Goal: Transaction & Acquisition: Purchase product/service

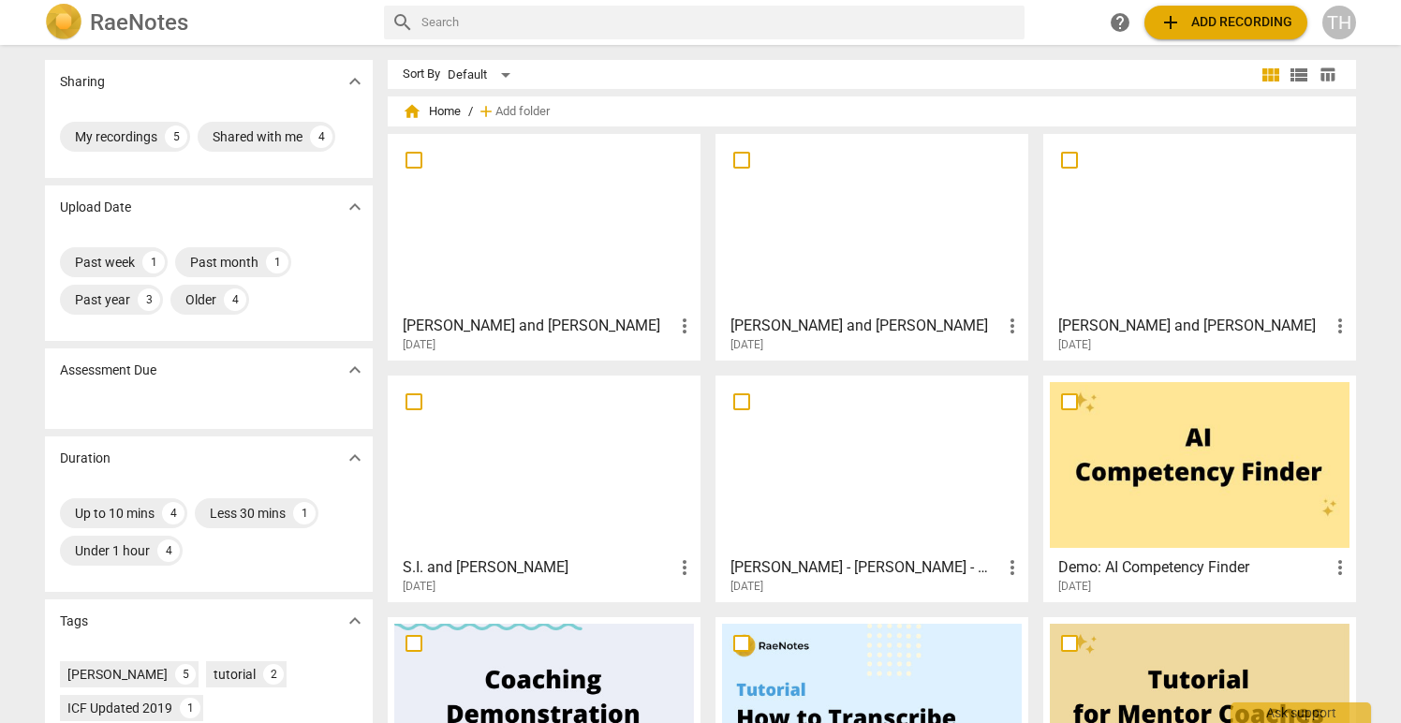
click at [1196, 18] on span "add Add recording" at bounding box center [1225, 22] width 133 height 22
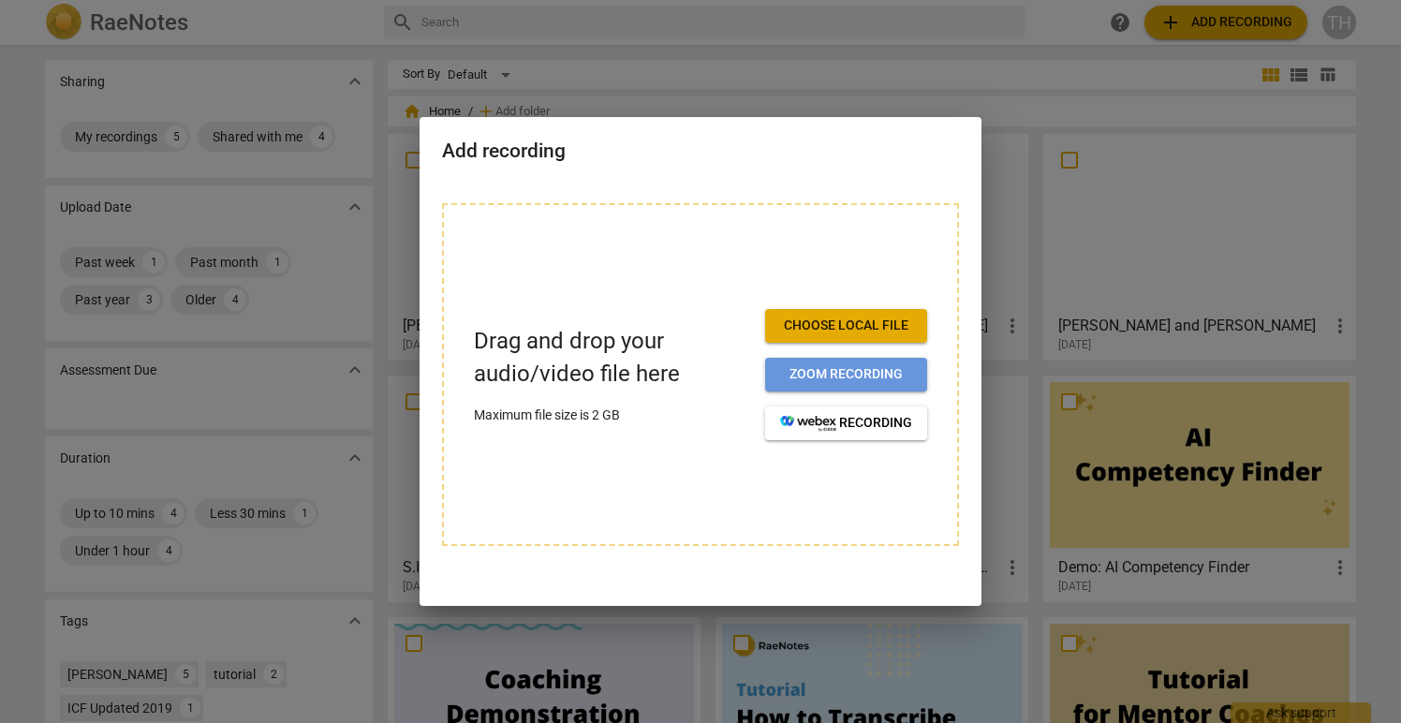
click at [857, 370] on span "Zoom recording" at bounding box center [846, 374] width 132 height 19
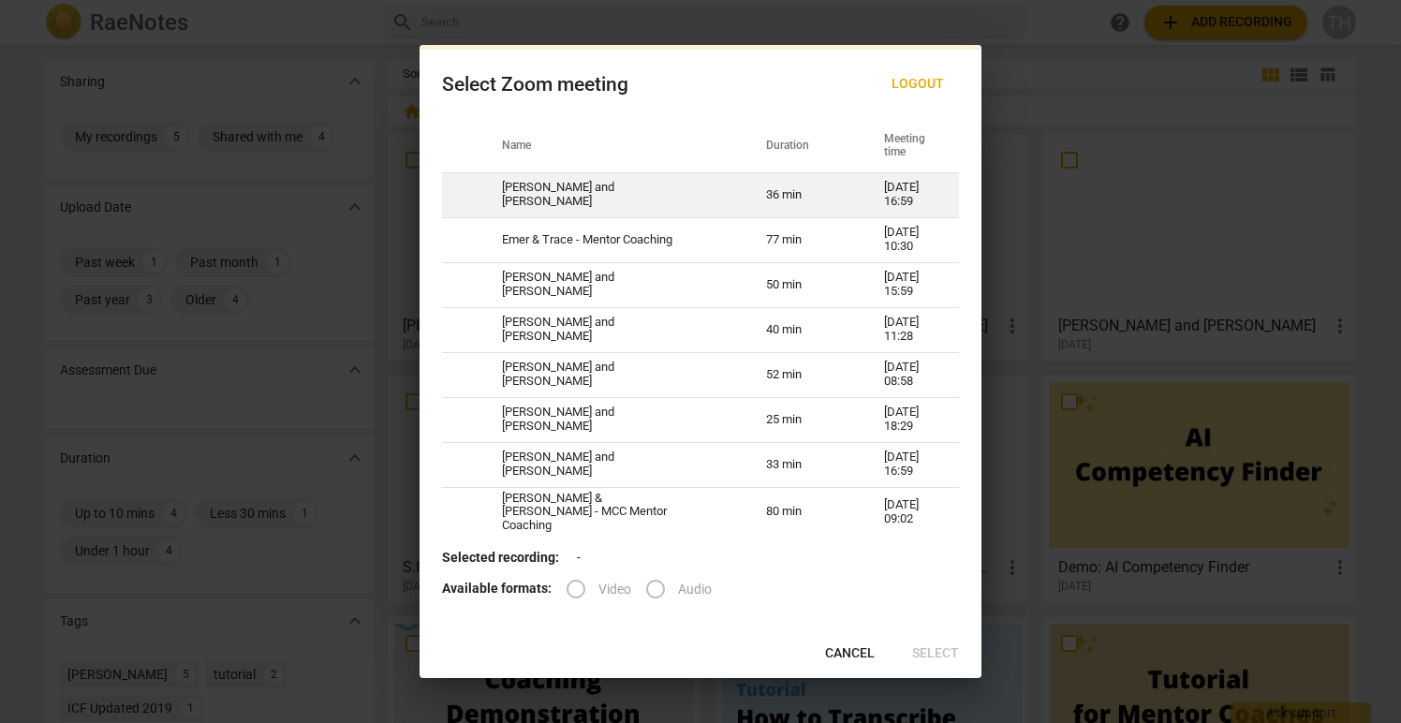
click at [582, 196] on td "[PERSON_NAME] and [PERSON_NAME]" at bounding box center [611, 194] width 264 height 45
radio input "true"
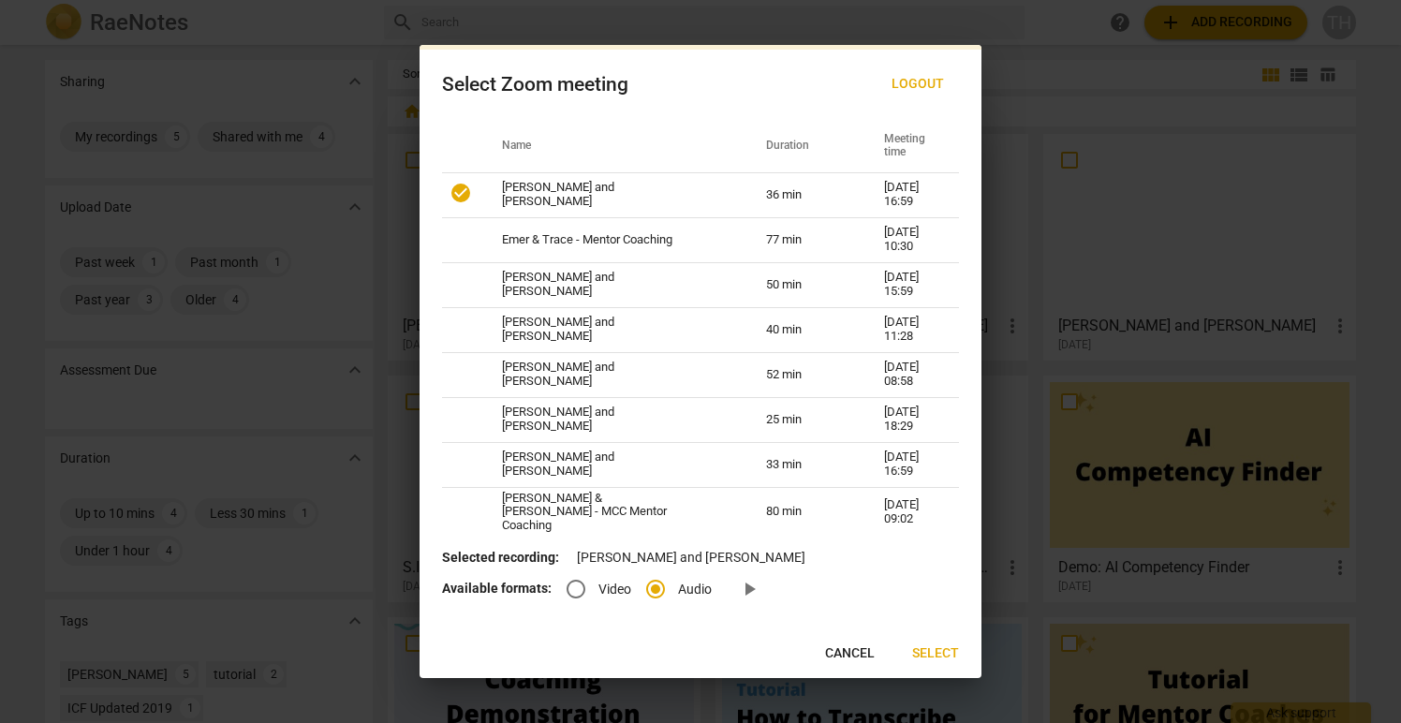
click at [938, 646] on span "Select" at bounding box center [935, 653] width 47 height 19
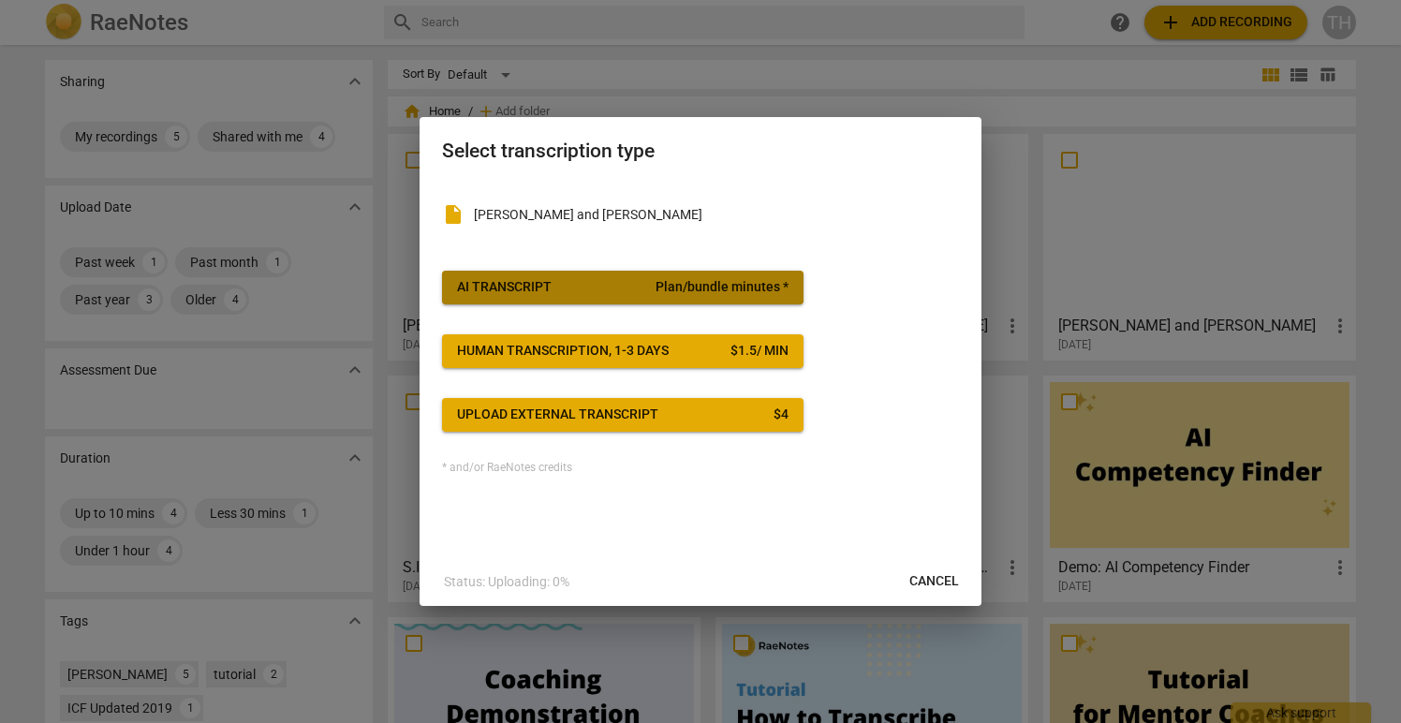
click at [656, 284] on span "AI Transcript Plan/bundle minutes *" at bounding box center [622, 287] width 331 height 19
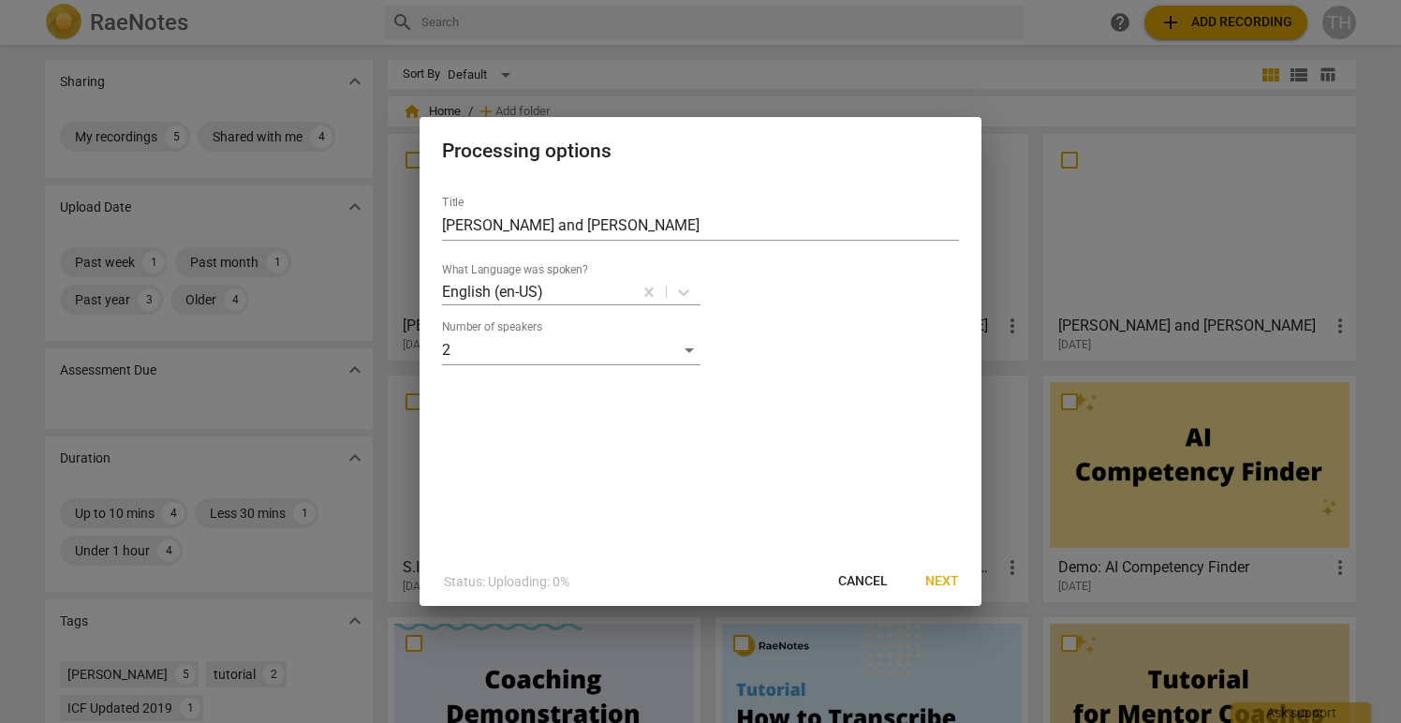
click at [942, 578] on span "Next" at bounding box center [942, 581] width 34 height 19
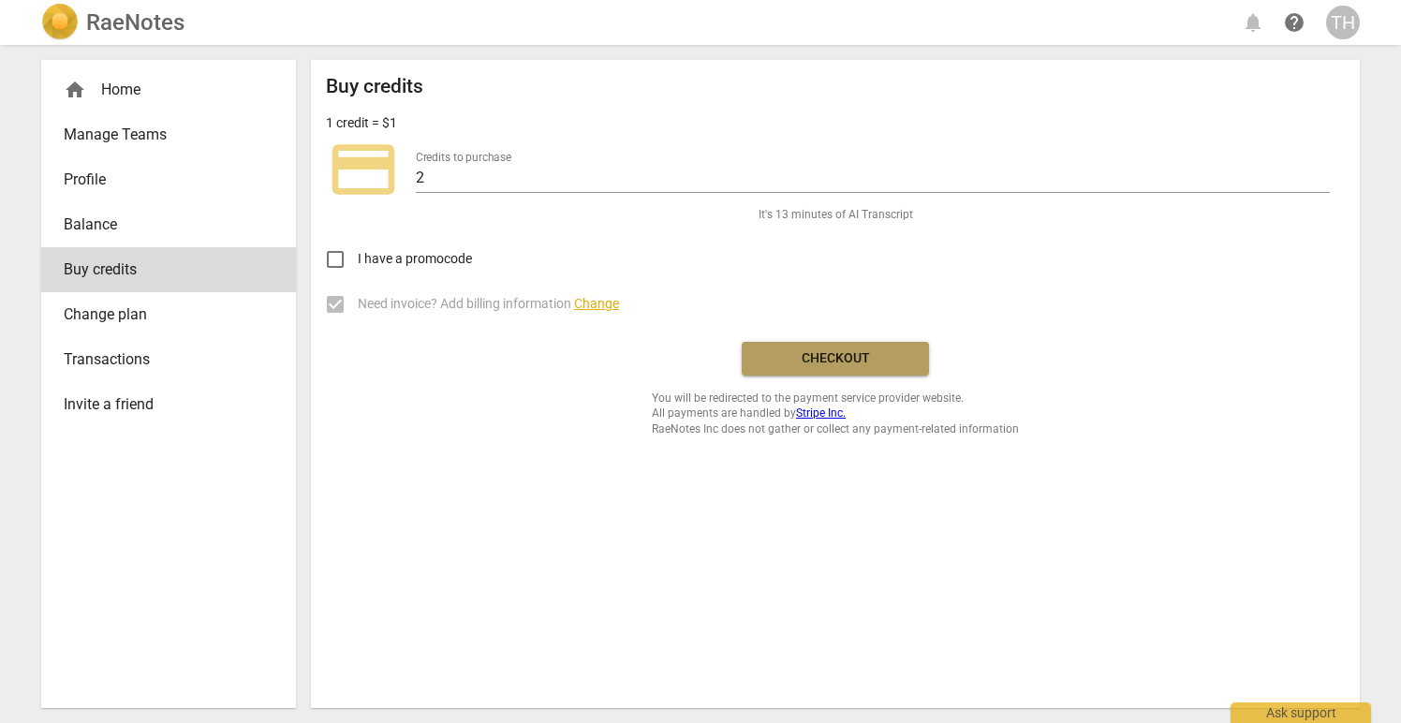
click at [828, 357] on span "Checkout" at bounding box center [835, 358] width 157 height 19
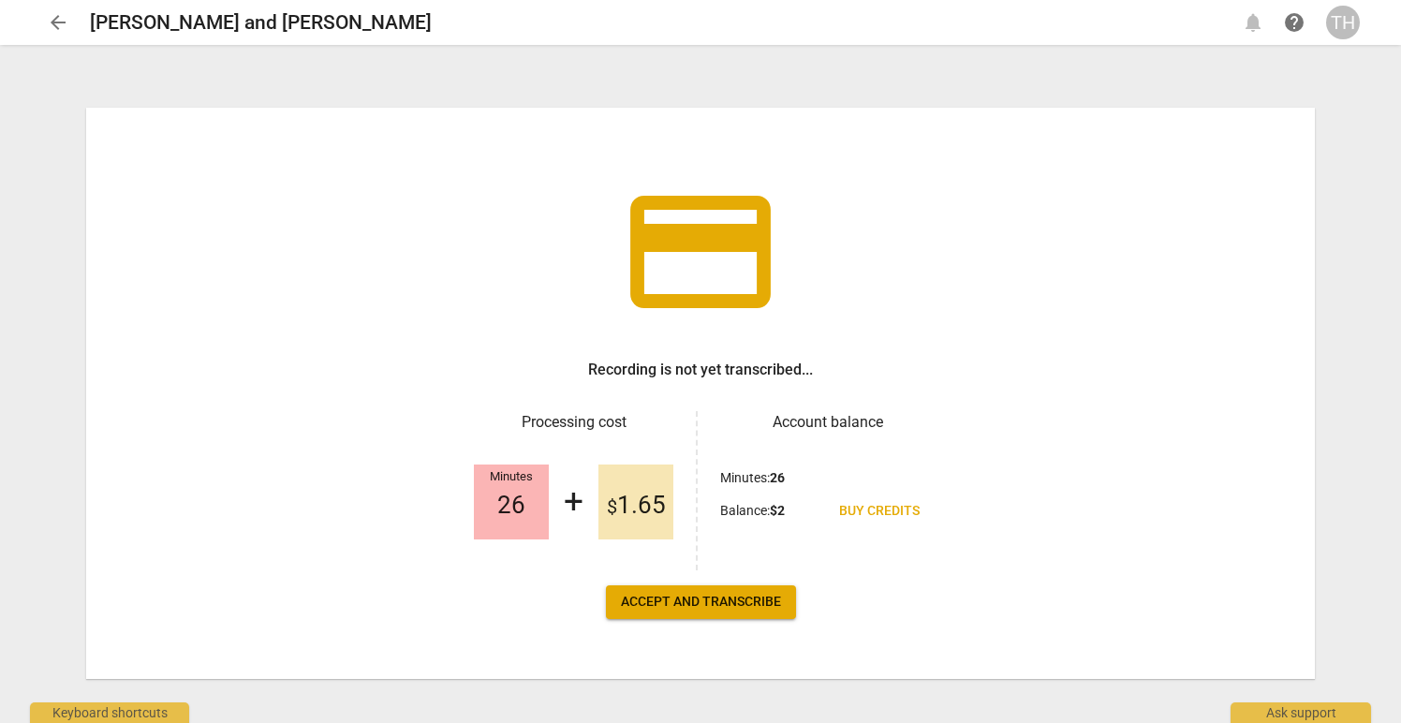
scroll to position [16, 0]
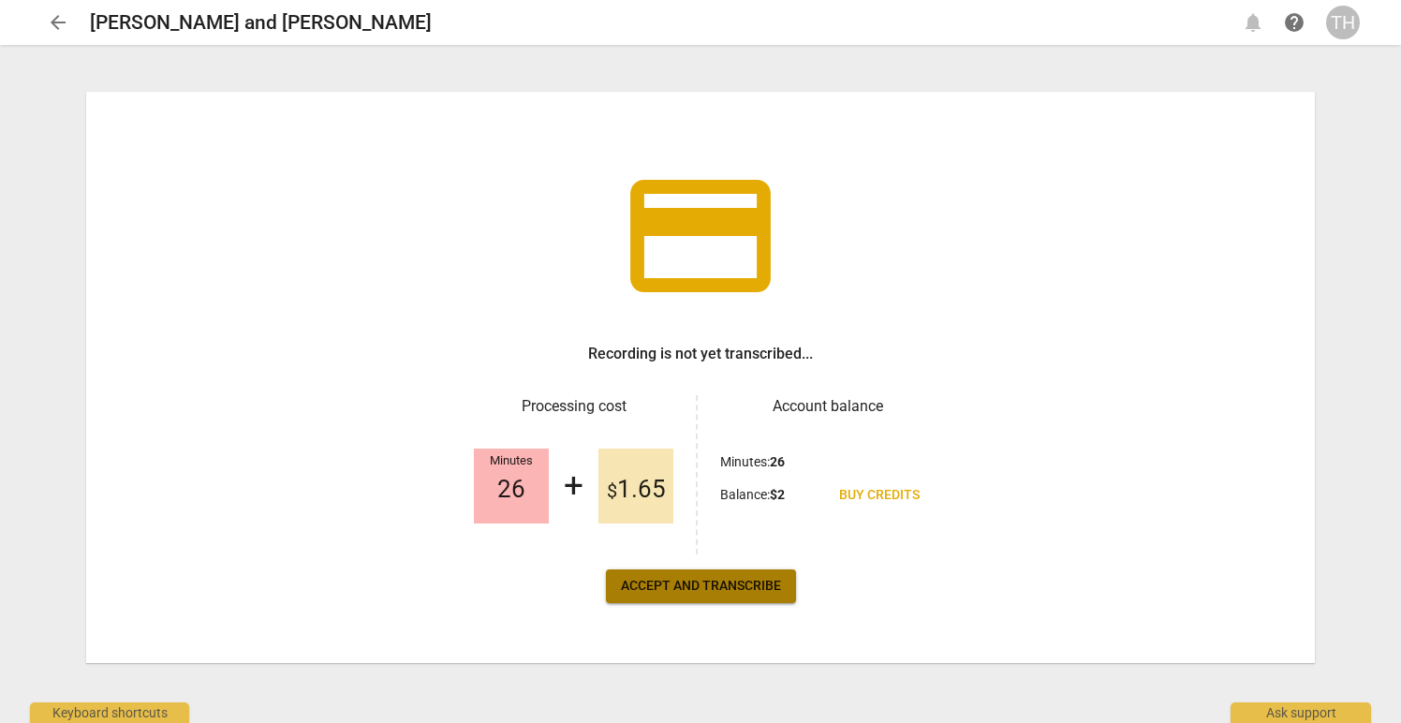
click at [713, 580] on span "Accept and transcribe" at bounding box center [701, 586] width 160 height 19
